Goal: Check status: Check status

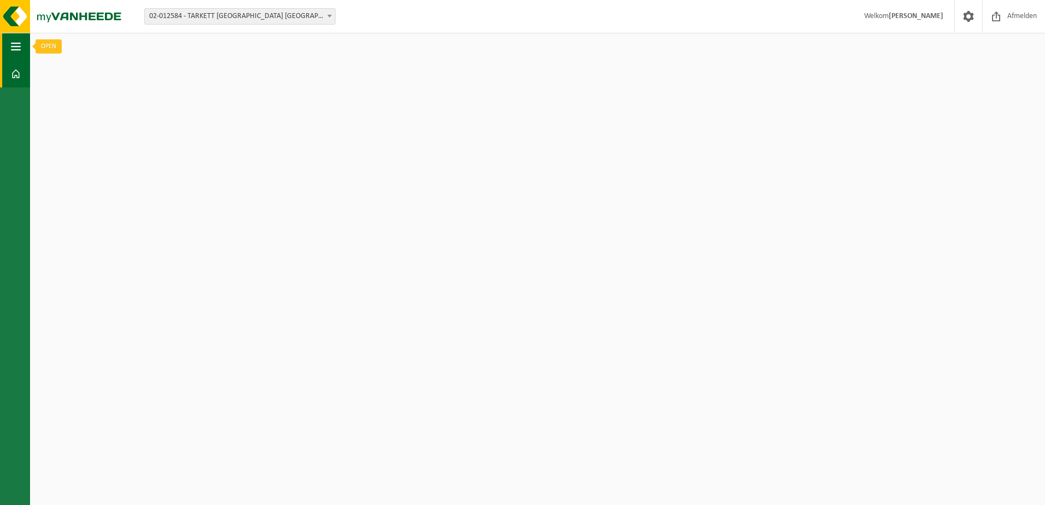
click at [16, 48] on span "button" at bounding box center [16, 46] width 10 height 27
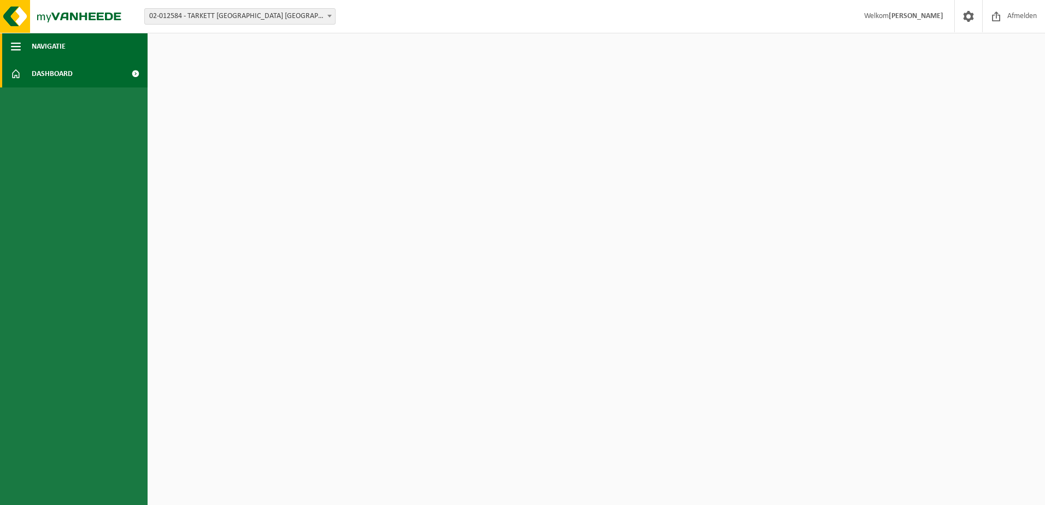
click at [52, 44] on span "Navigatie" at bounding box center [49, 46] width 34 height 27
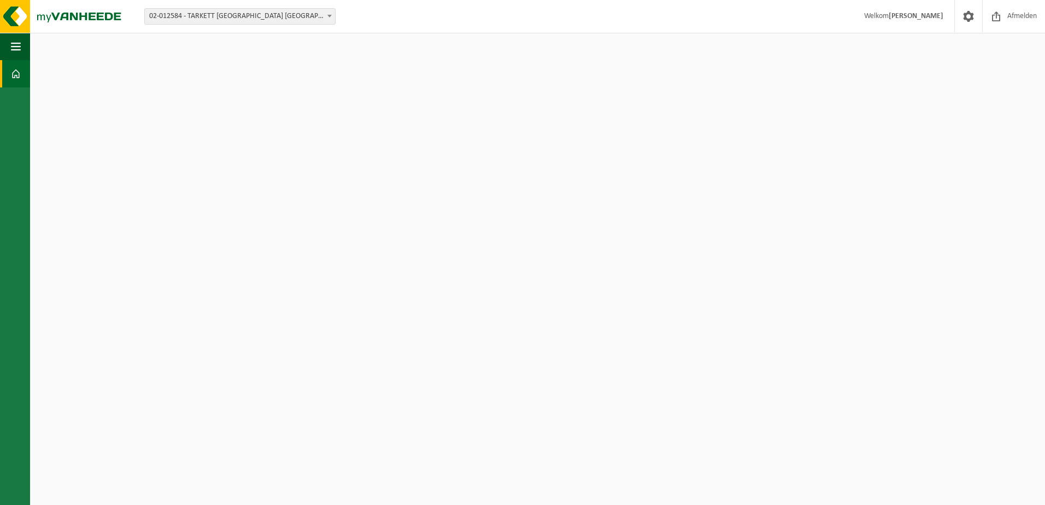
click at [15, 78] on span at bounding box center [16, 73] width 10 height 27
click at [17, 49] on span "button" at bounding box center [16, 46] width 10 height 27
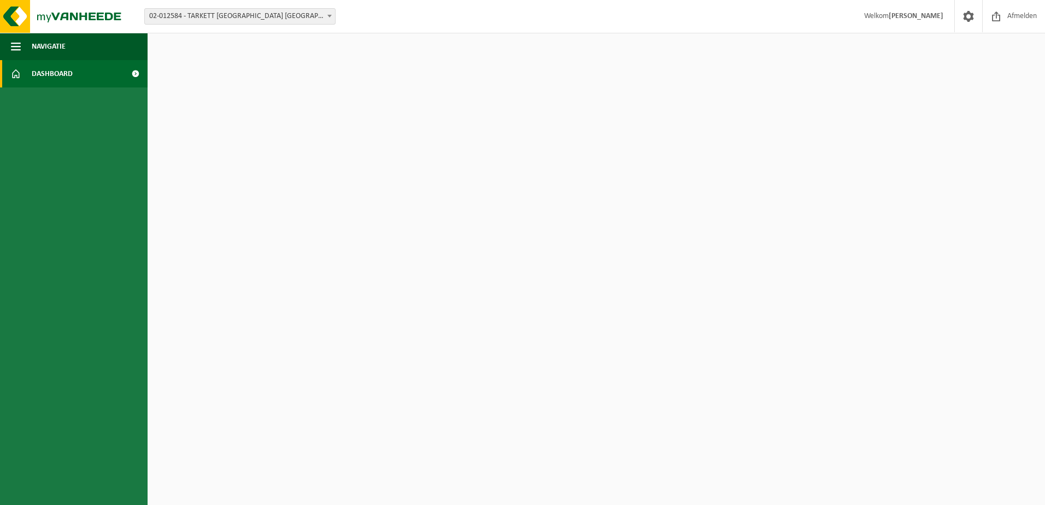
click at [131, 72] on span at bounding box center [135, 73] width 25 height 27
click at [143, 72] on span at bounding box center [135, 73] width 25 height 27
click at [134, 72] on span at bounding box center [135, 73] width 25 height 27
click at [187, 81] on html "Vestiging: 01-000804 - TARKETT NV - WAALWIJK 10-889691 - TARKETT BV - WERF ACAD…" at bounding box center [522, 252] width 1045 height 505
click at [61, 79] on span "Dashboard" at bounding box center [52, 73] width 41 height 27
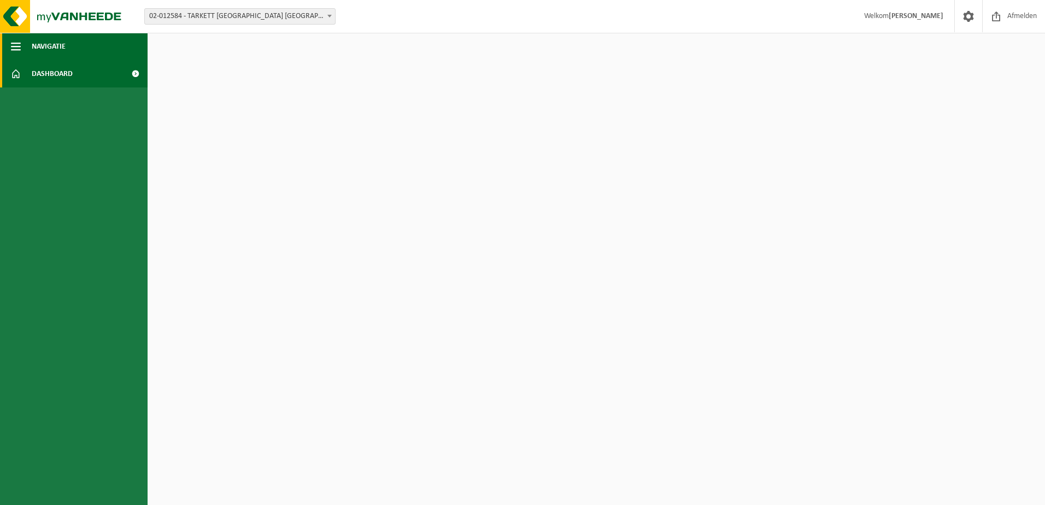
click at [39, 49] on span "Navigatie" at bounding box center [49, 46] width 34 height 27
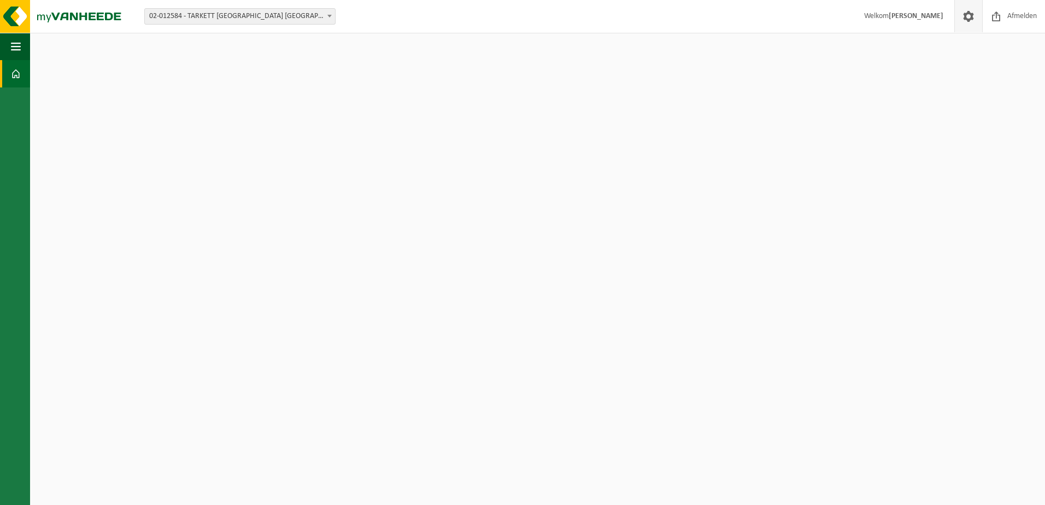
click at [965, 17] on span at bounding box center [968, 16] width 16 height 32
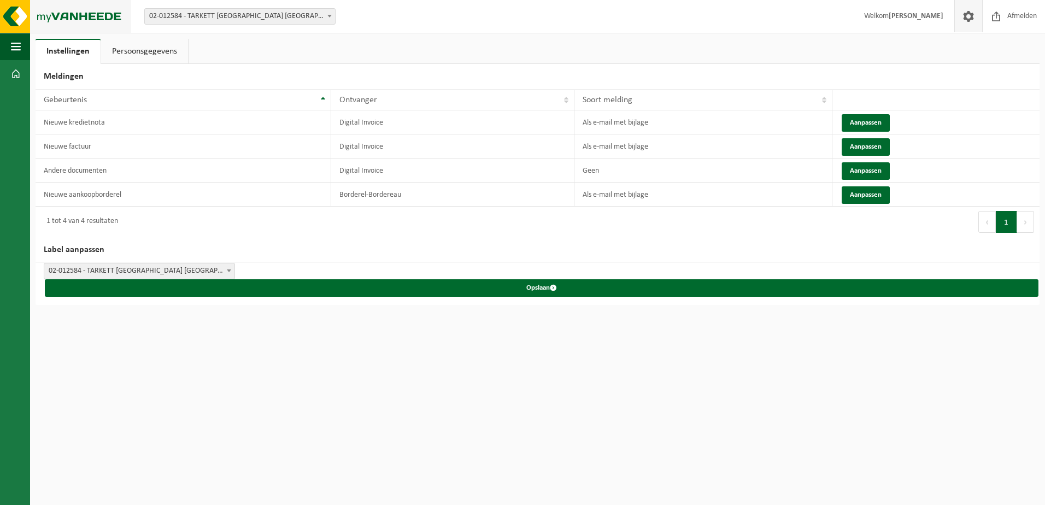
click at [14, 15] on img at bounding box center [65, 16] width 131 height 33
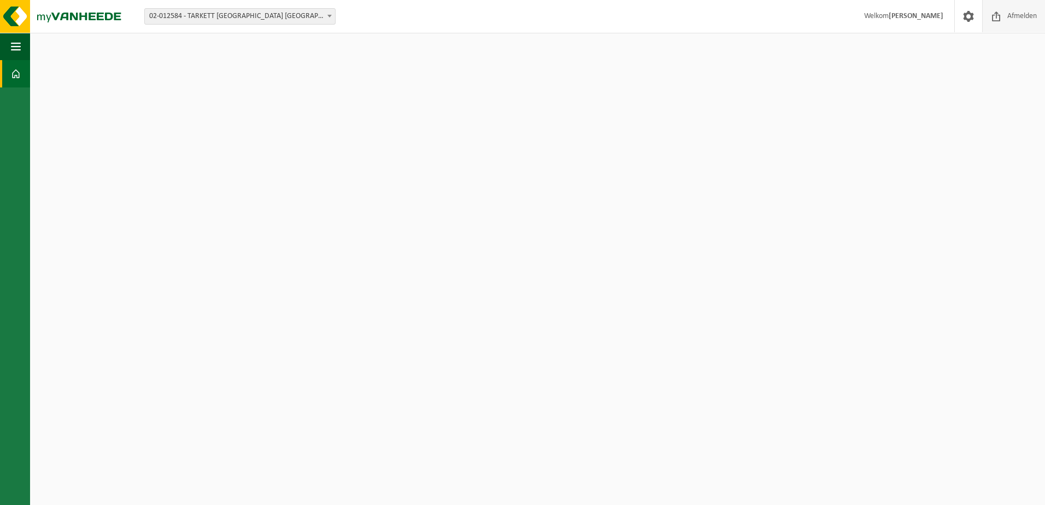
click at [1017, 17] on span "Afmelden" at bounding box center [1021, 16] width 35 height 32
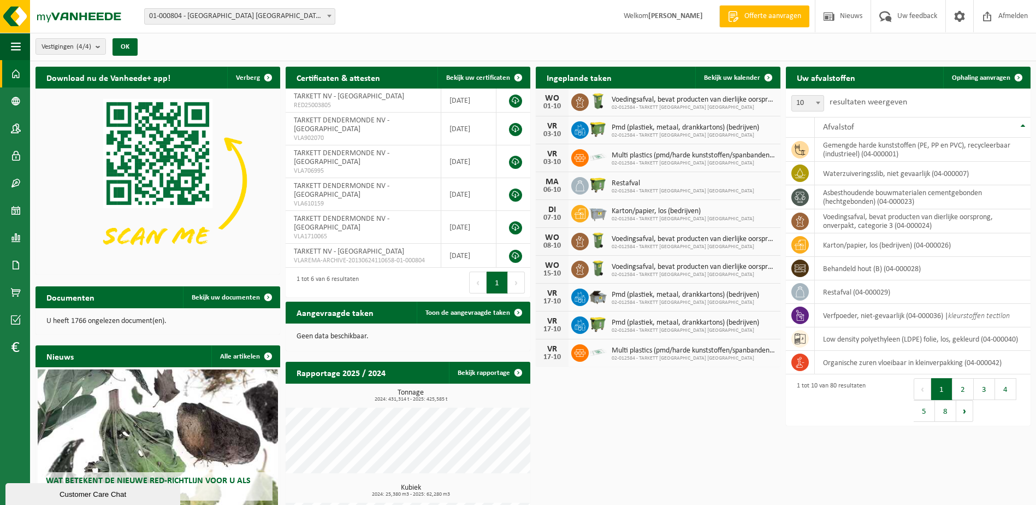
click at [241, 19] on span "01-000804 - [GEOGRAPHIC_DATA] [GEOGRAPHIC_DATA] - [GEOGRAPHIC_DATA]" at bounding box center [240, 16] width 190 height 15
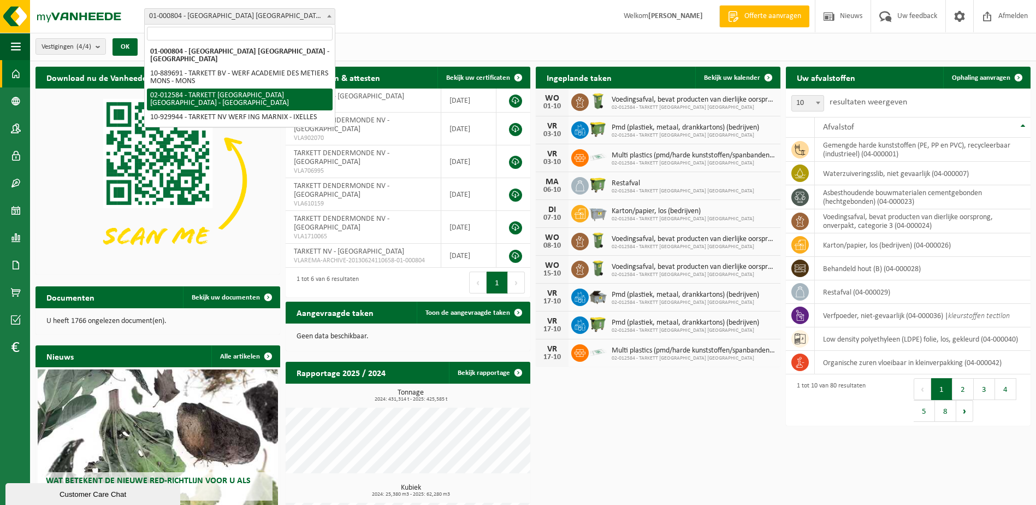
select select "2436"
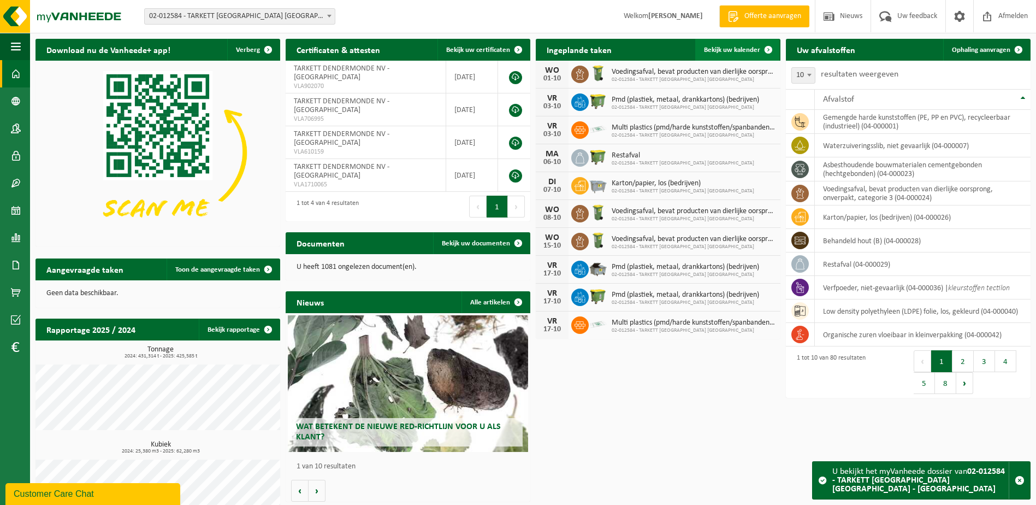
click at [733, 46] on span "Bekijk uw kalender" at bounding box center [732, 49] width 56 height 7
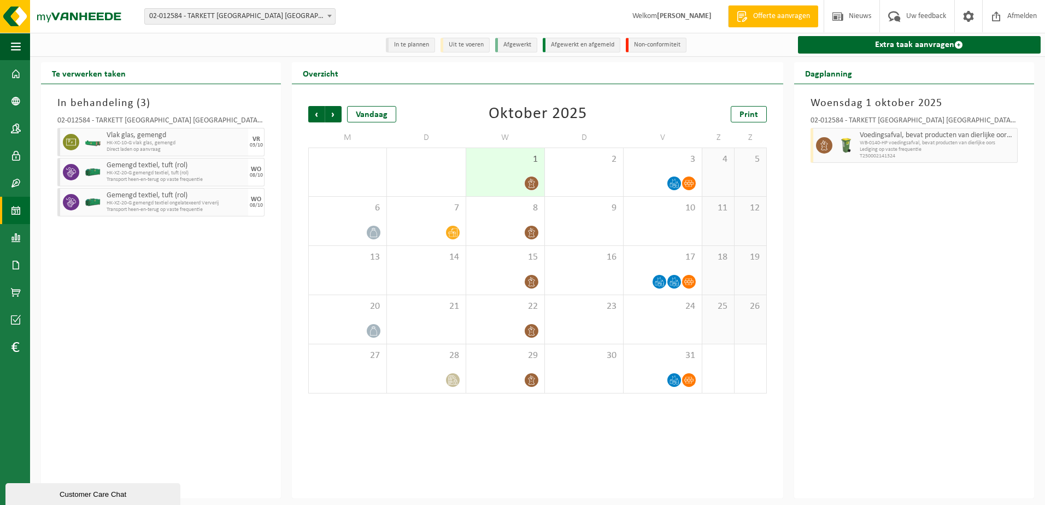
click at [480, 168] on div "1" at bounding box center [505, 172] width 78 height 48
click at [636, 176] on div "3" at bounding box center [662, 172] width 78 height 48
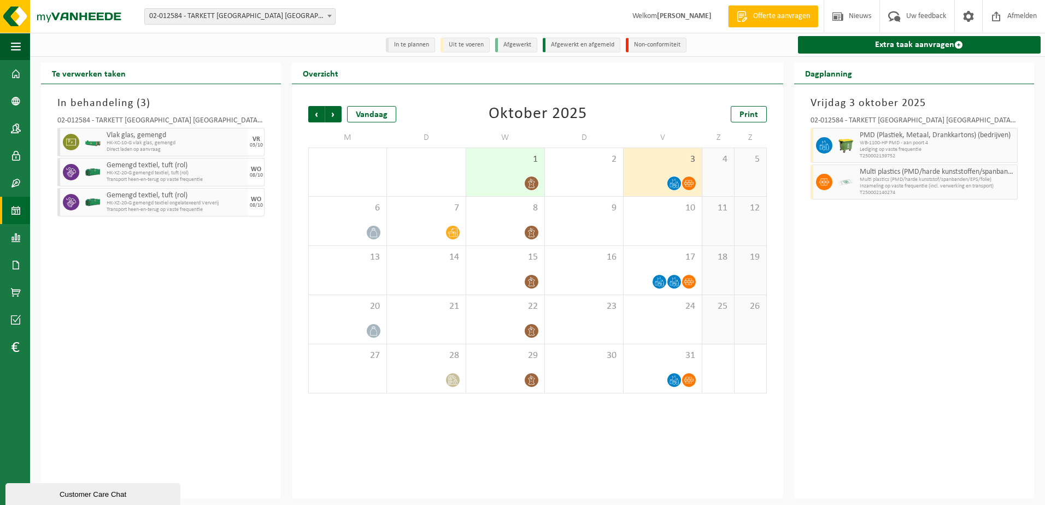
click at [500, 164] on span "1" at bounding box center [505, 160] width 67 height 12
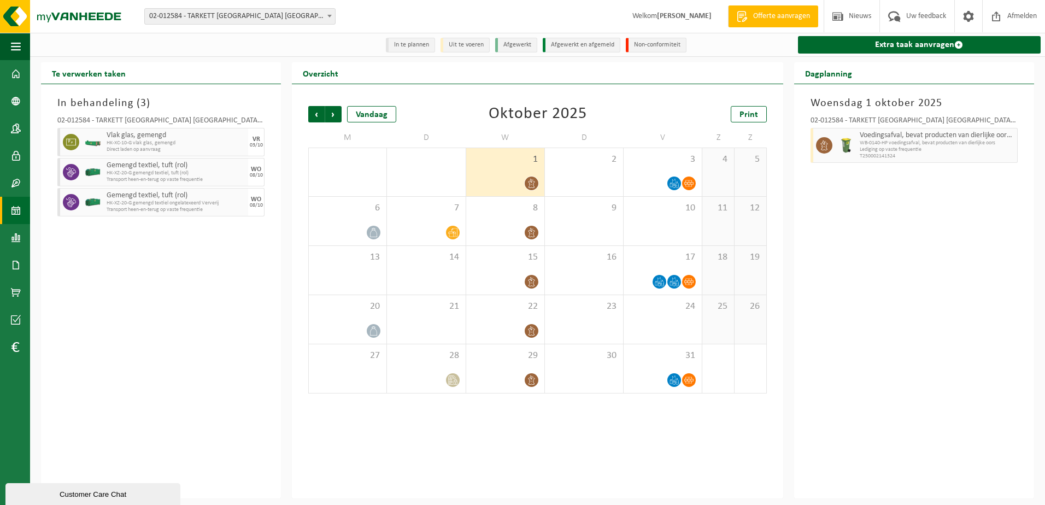
click at [852, 410] on div "[DATE] 02-012584 - TARKETT [GEOGRAPHIC_DATA] NV - DENDERMONDE Voedingsafval, be…" at bounding box center [914, 291] width 240 height 414
click at [211, 388] on div "In behandeling ( 3 ) 02-012584 - TARKETT [GEOGRAPHIC_DATA] NV - DENDERMONDE Vla…" at bounding box center [161, 291] width 240 height 414
click at [170, 377] on div "In behandeling ( 3 ) 02-012584 - TARKETT [GEOGRAPHIC_DATA] NV - DENDERMONDE Vla…" at bounding box center [161, 291] width 240 height 414
